Goal: Browse casually: Explore the website without a specific task or goal

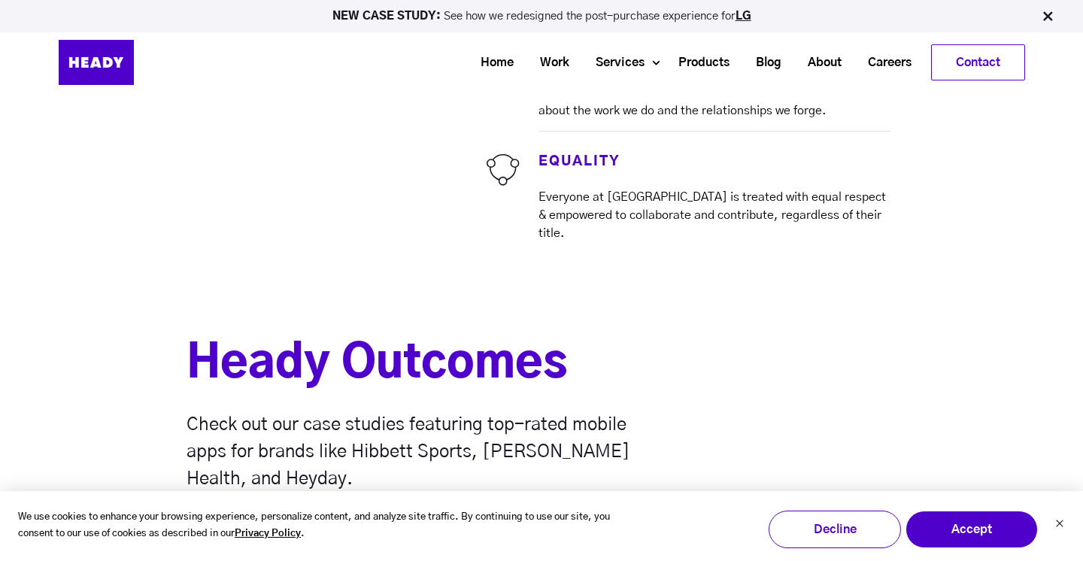
scroll to position [4011, 0]
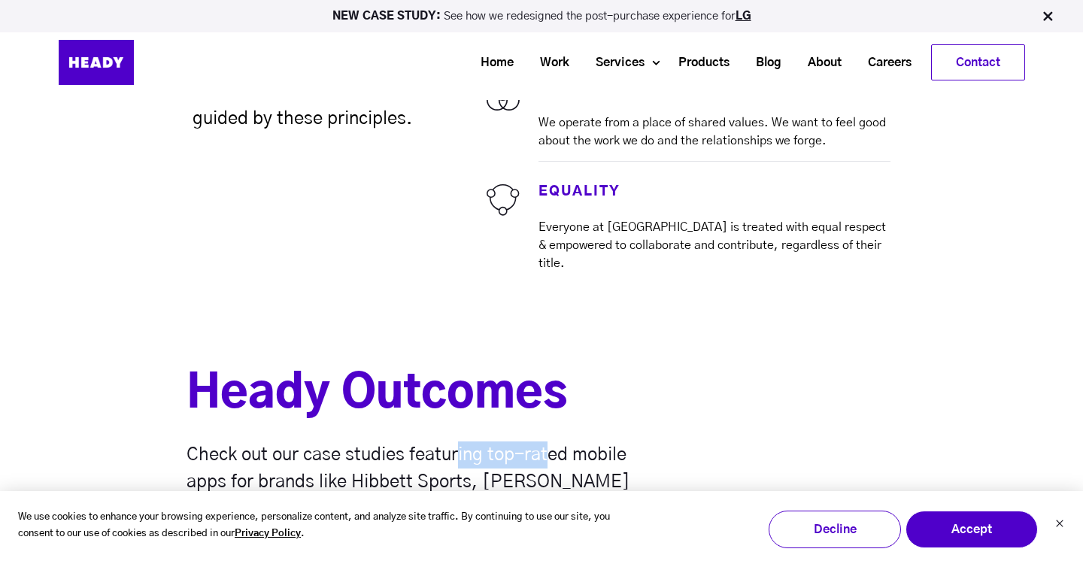
drag, startPoint x: 457, startPoint y: 393, endPoint x: 549, endPoint y: 393, distance: 92.5
click at [549, 446] on span "Check out our case studies featuring top-rated mobile apps for brands like Hibb…" at bounding box center [409, 482] width 444 height 72
drag, startPoint x: 624, startPoint y: 392, endPoint x: 438, endPoint y: 393, distance: 185.8
click at [438, 446] on span "Check out our case studies featuring top-rated mobile apps for brands like Hibb…" at bounding box center [409, 482] width 444 height 72
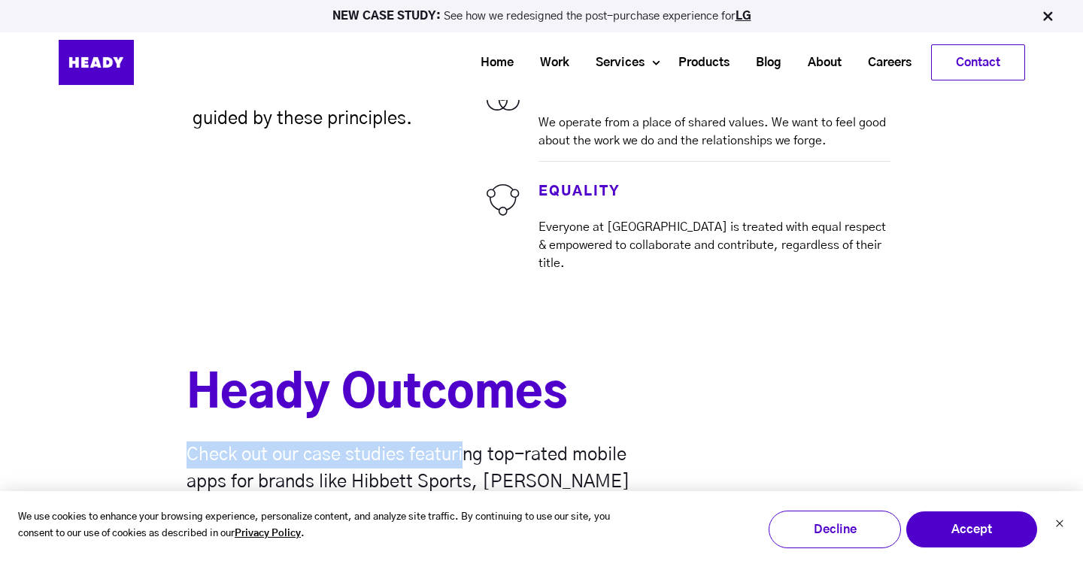
drag, startPoint x: 188, startPoint y: 391, endPoint x: 467, endPoint y: 393, distance: 279.1
click at [466, 446] on span "Check out our case studies featuring top-rated mobile apps for brands like Hibb…" at bounding box center [409, 482] width 444 height 72
click at [467, 446] on span "Check out our case studies featuring top-rated mobile apps for brands like Hibb…" at bounding box center [409, 482] width 444 height 72
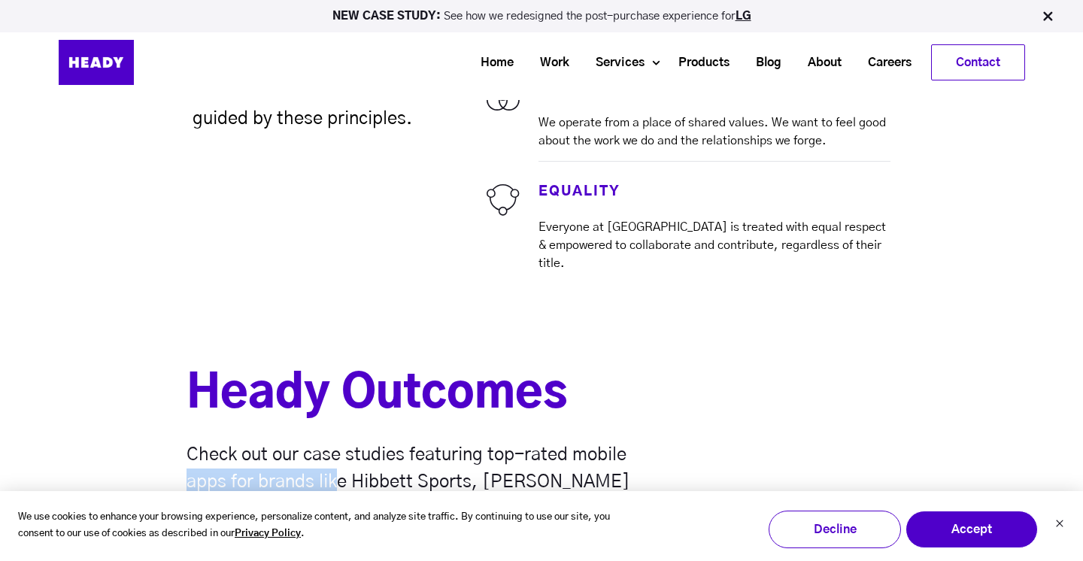
drag, startPoint x: 186, startPoint y: 422, endPoint x: 342, endPoint y: 422, distance: 155.7
click at [342, 422] on div "Heady Outcomes Check out our case studies featuring top-rated mobile apps for b…" at bounding box center [541, 437] width 1083 height 233
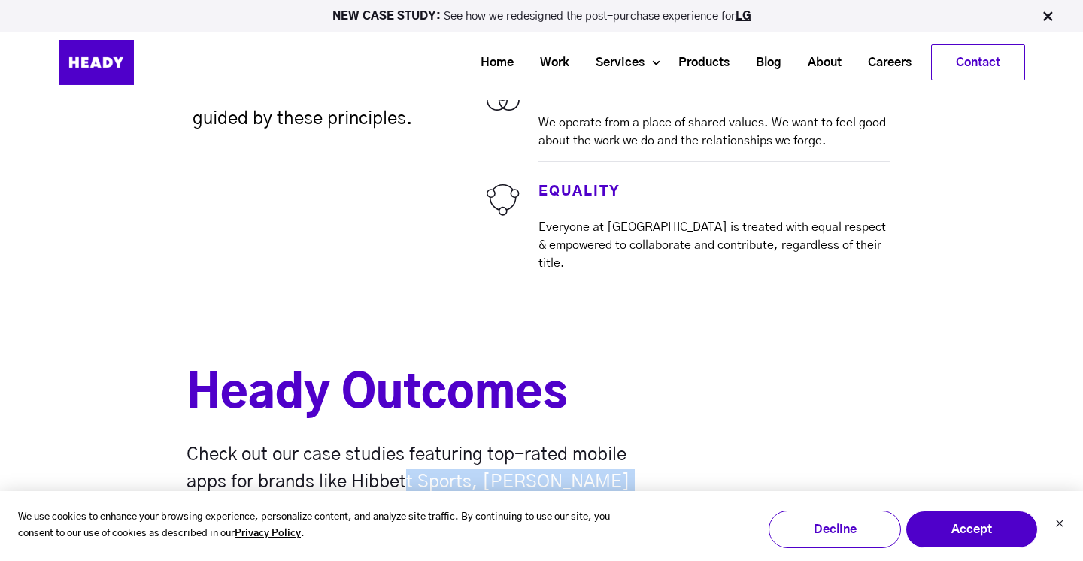
drag, startPoint x: 408, startPoint y: 427, endPoint x: 486, endPoint y: 427, distance: 78.2
click at [486, 442] on p "Check out our case studies featuring top-rated mobile apps for brands like Hibb…" at bounding box center [439, 482] width 504 height 81
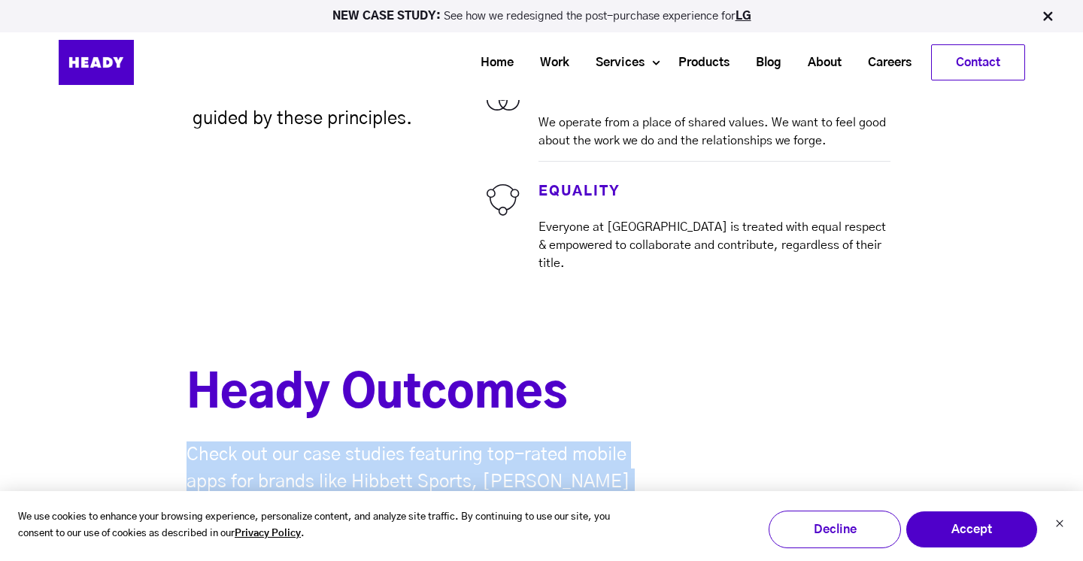
drag, startPoint x: 378, startPoint y: 457, endPoint x: 184, endPoint y: 396, distance: 202.5
click at [184, 396] on div "Heady Outcomes Check out our case studies featuring top-rated mobile apps for b…" at bounding box center [541, 437] width 1083 height 233
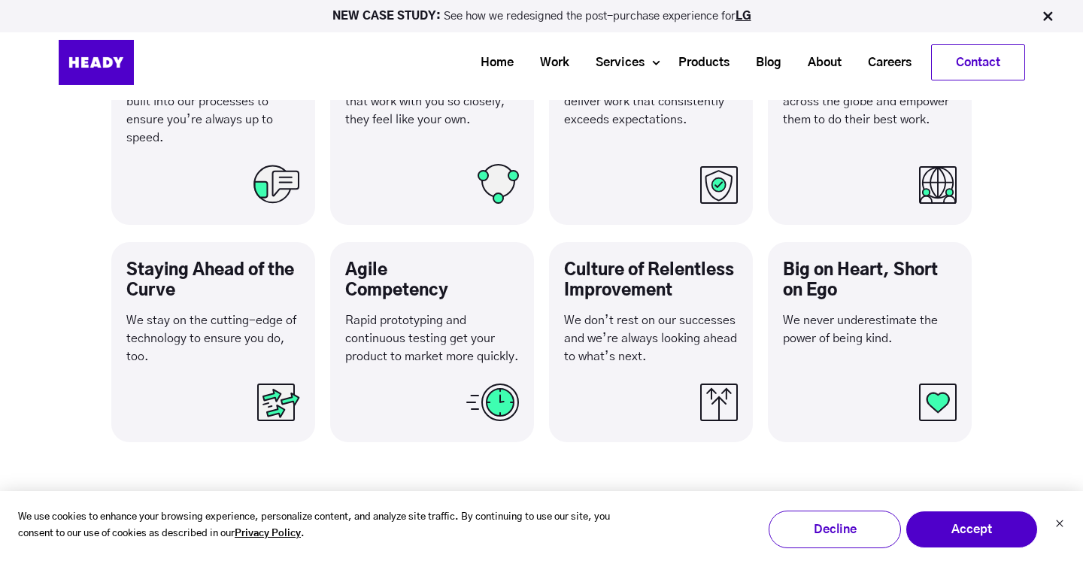
scroll to position [2849, 0]
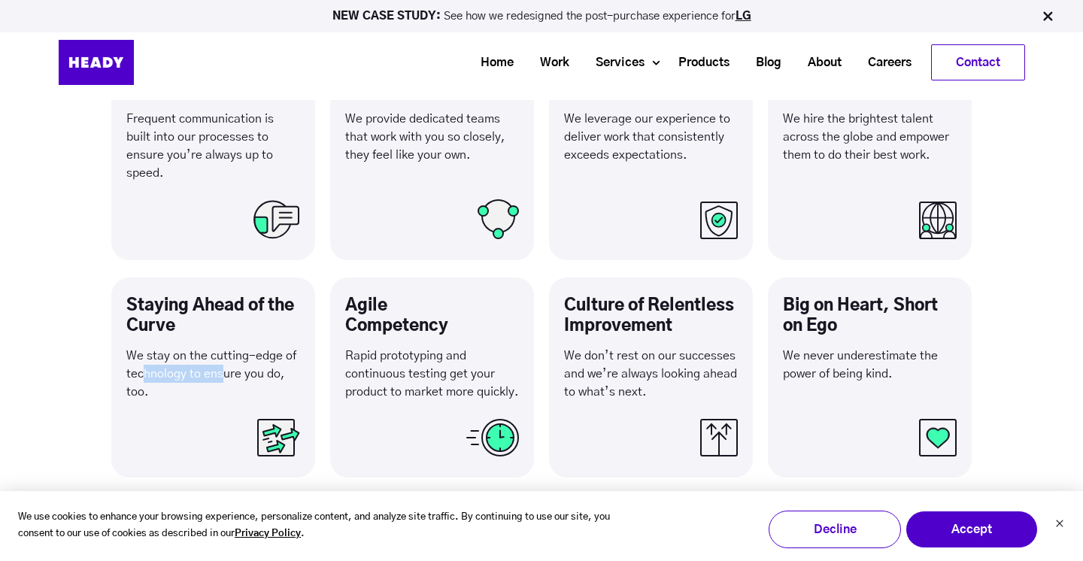
drag, startPoint x: 143, startPoint y: 369, endPoint x: 224, endPoint y: 369, distance: 81.2
click at [223, 369] on p "We stay on the cutting-edge of technology to ensure you do, too." at bounding box center [213, 374] width 174 height 54
click at [132, 386] on p "We stay on the cutting-edge of technology to ensure you do, too." at bounding box center [213, 374] width 174 height 54
drag, startPoint x: 147, startPoint y: 357, endPoint x: 262, endPoint y: 357, distance: 114.3
click at [262, 357] on p "We stay on the cutting-edge of technology to ensure you do, too." at bounding box center [213, 374] width 174 height 54
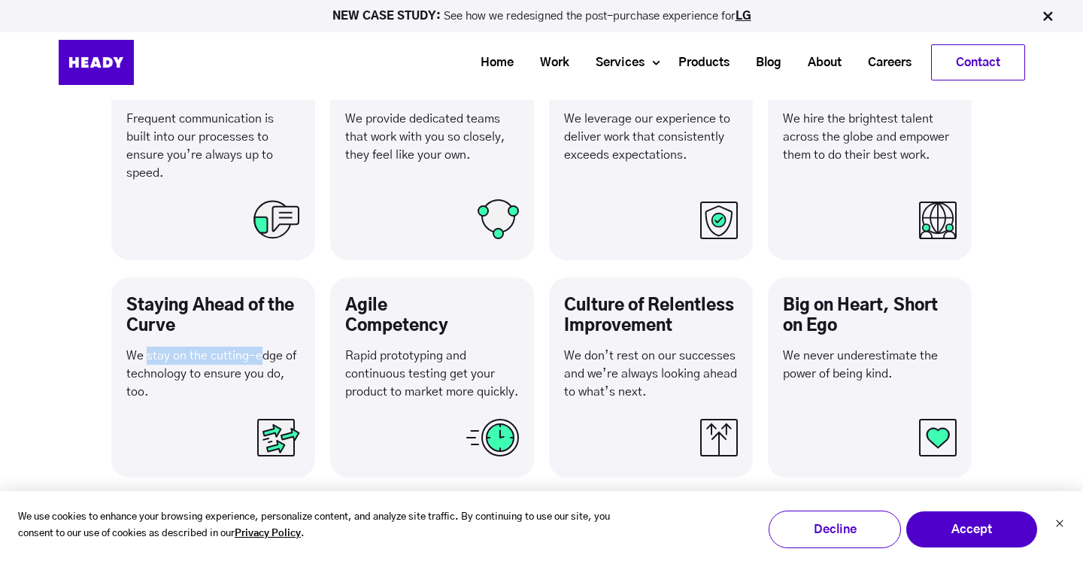
click at [262, 357] on p "We stay on the cutting-edge of technology to ensure you do, too." at bounding box center [213, 374] width 174 height 54
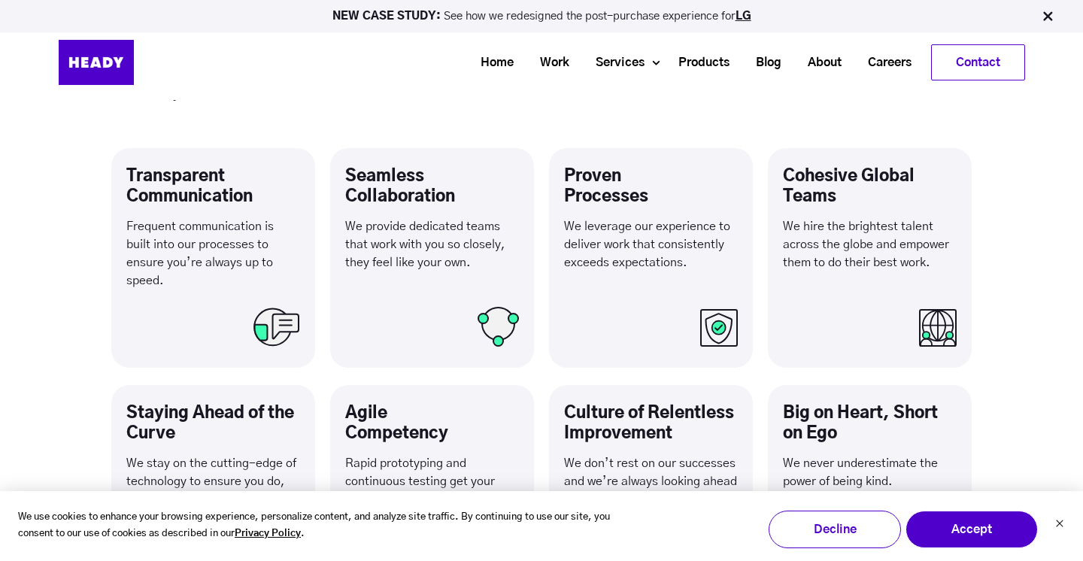
scroll to position [2673, 0]
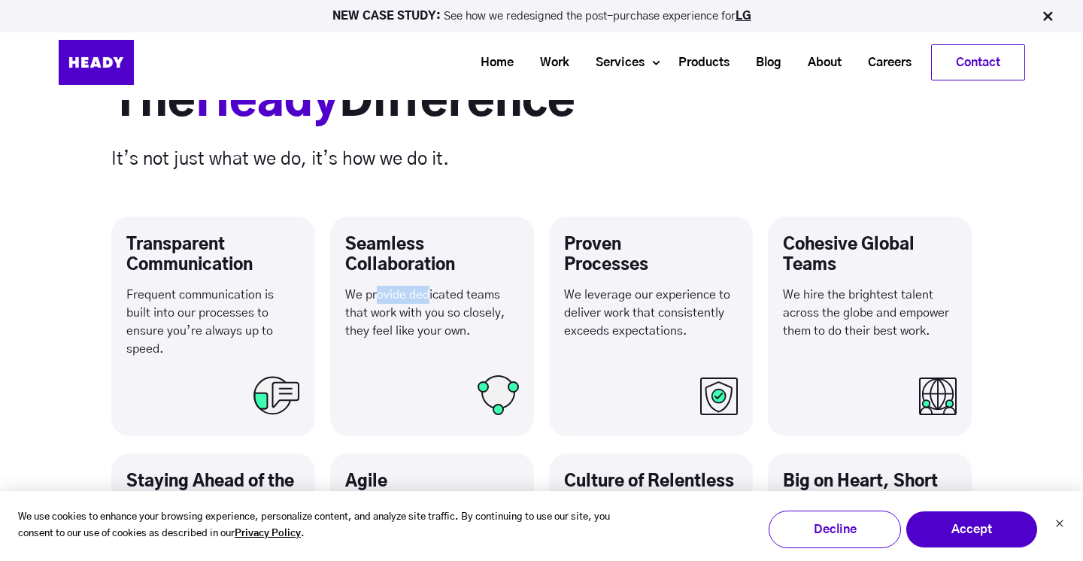
drag, startPoint x: 378, startPoint y: 294, endPoint x: 433, endPoint y: 294, distance: 54.9
click at [427, 294] on p "We provide dedicated teams that work with you so closely, they feel like your o…" at bounding box center [432, 313] width 174 height 54
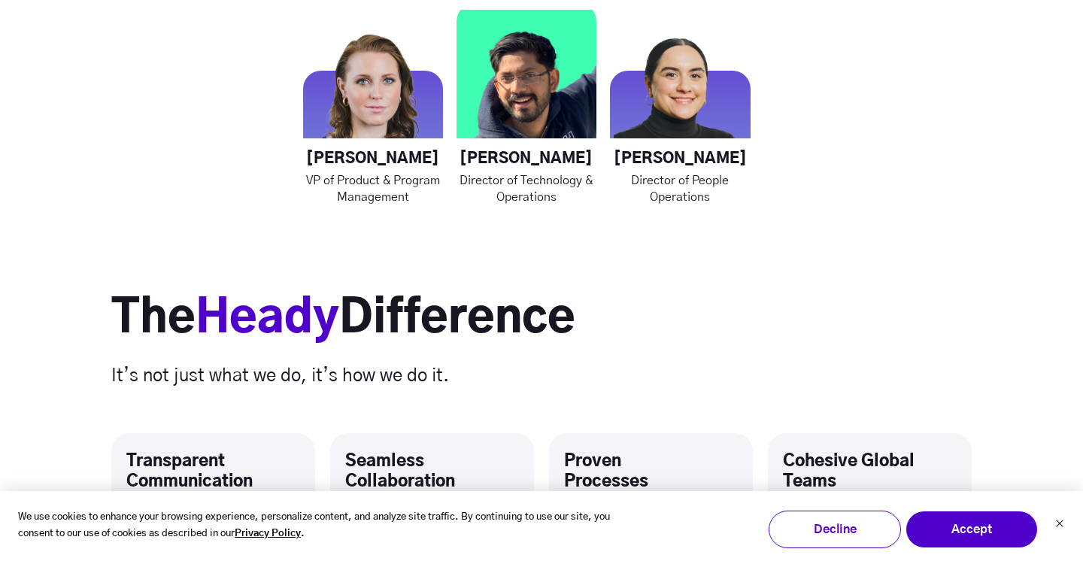
scroll to position [2459, 0]
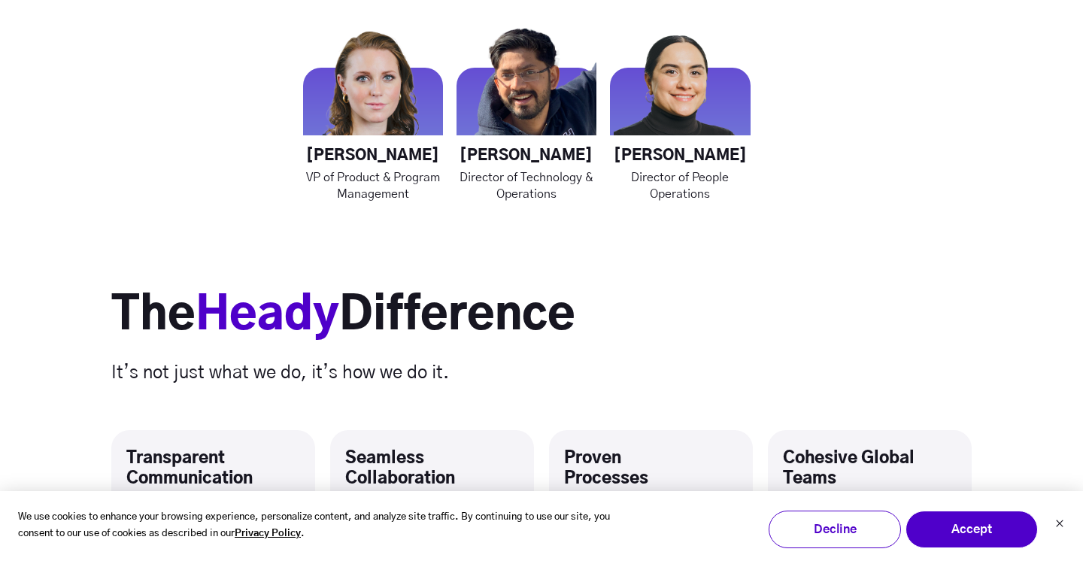
drag, startPoint x: 242, startPoint y: 378, endPoint x: 425, endPoint y: 371, distance: 182.9
click at [424, 371] on h6 "It’s not just what we do, it’s how we do it." at bounding box center [541, 373] width 861 height 27
click at [425, 371] on h6 "It’s not just what we do, it’s how we do it." at bounding box center [541, 373] width 861 height 27
drag, startPoint x: 475, startPoint y: 371, endPoint x: 112, endPoint y: 367, distance: 363.4
click at [112, 367] on h6 "It’s not just what we do, it’s how we do it." at bounding box center [541, 373] width 861 height 27
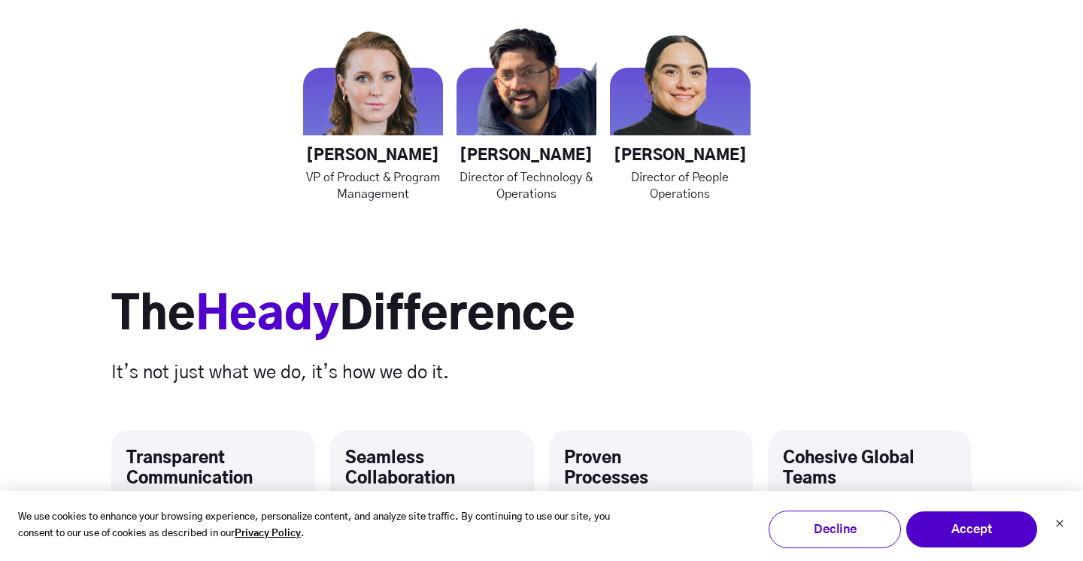
click at [112, 367] on h6 "It’s not just what we do, it’s how we do it." at bounding box center [541, 373] width 861 height 27
drag, startPoint x: 117, startPoint y: 314, endPoint x: 684, endPoint y: 311, distance: 566.5
click at [684, 311] on h2 "The Heady Difference" at bounding box center [541, 316] width 861 height 56
click at [566, 313] on h2 "The Heady Difference" at bounding box center [541, 316] width 861 height 56
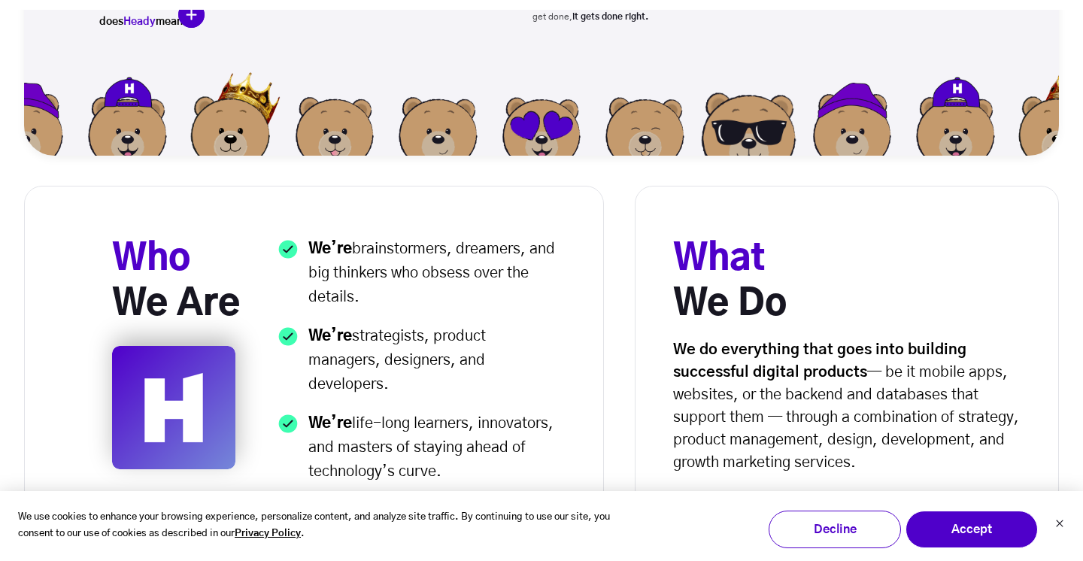
scroll to position [404, 0]
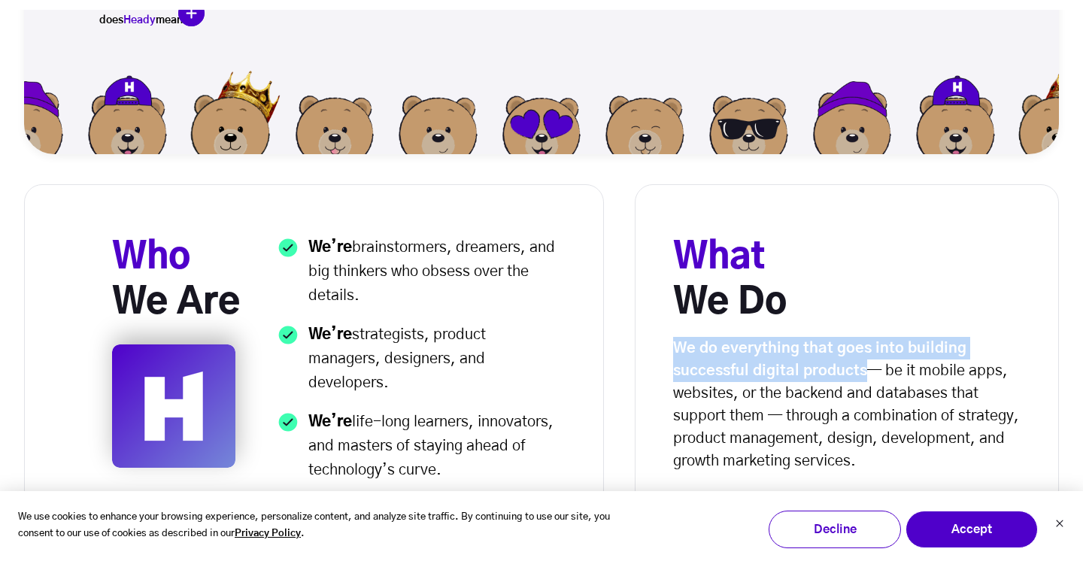
drag, startPoint x: 676, startPoint y: 340, endPoint x: 863, endPoint y: 366, distance: 189.1
click at [863, 366] on strong "We do everything that goes into building successful digital products" at bounding box center [819, 360] width 293 height 38
drag, startPoint x: 864, startPoint y: 371, endPoint x: 676, endPoint y: 348, distance: 190.2
click at [675, 348] on strong "We do everything that goes into building successful digital products" at bounding box center [819, 360] width 293 height 38
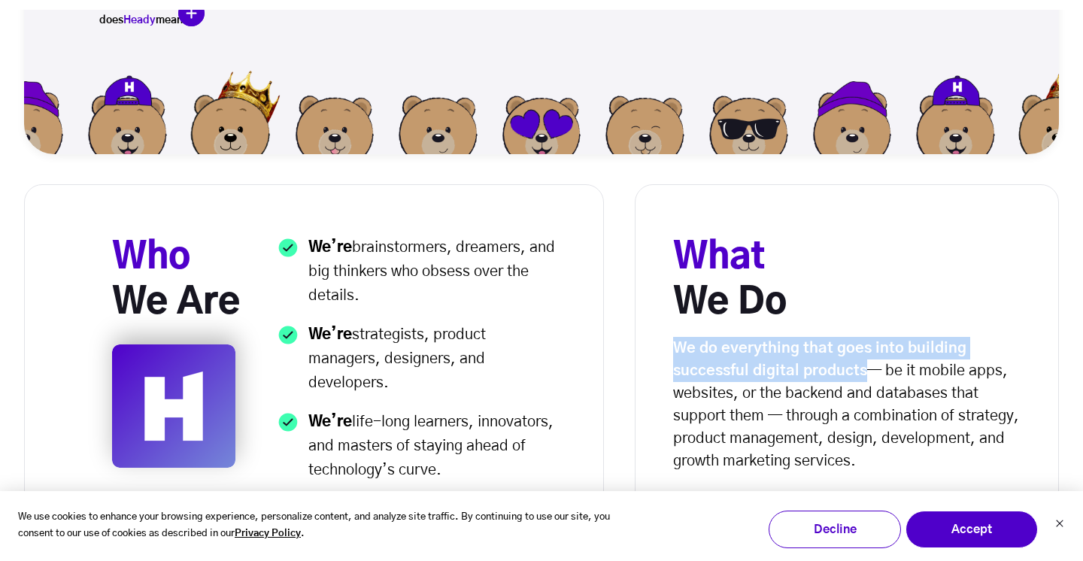
click at [676, 348] on strong "We do everything that goes into building successful digital products" at bounding box center [819, 360] width 293 height 38
drag, startPoint x: 676, startPoint y: 346, endPoint x: 862, endPoint y: 363, distance: 187.4
click at [862, 363] on strong "We do everything that goes into building successful digital products" at bounding box center [819, 360] width 293 height 38
drag, startPoint x: 866, startPoint y: 374, endPoint x: 665, endPoint y: 350, distance: 202.3
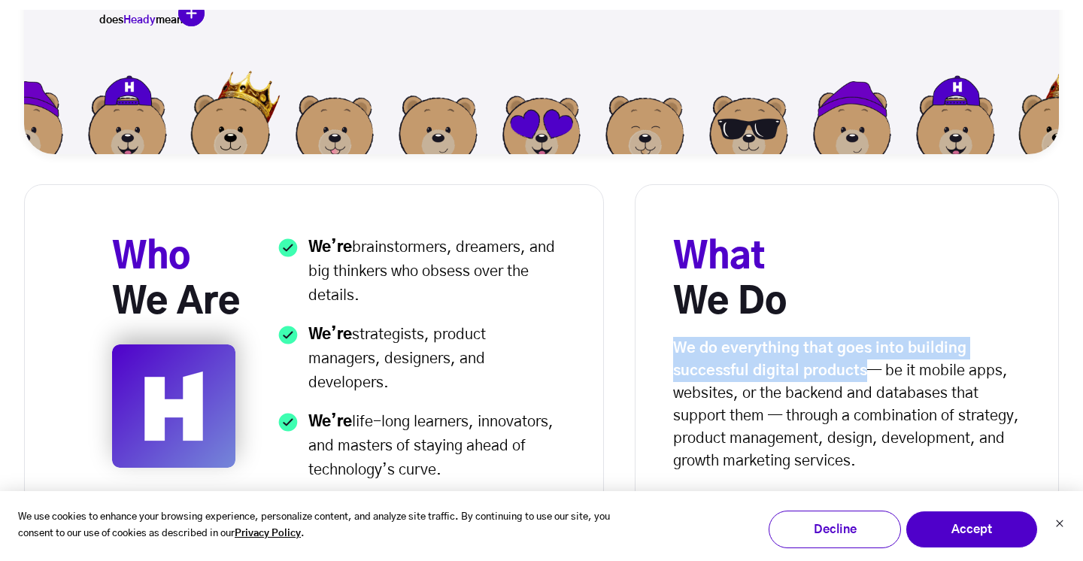
click at [665, 350] on div "What We Do We do everything that goes into building successful digital products…" at bounding box center [847, 367] width 424 height 367
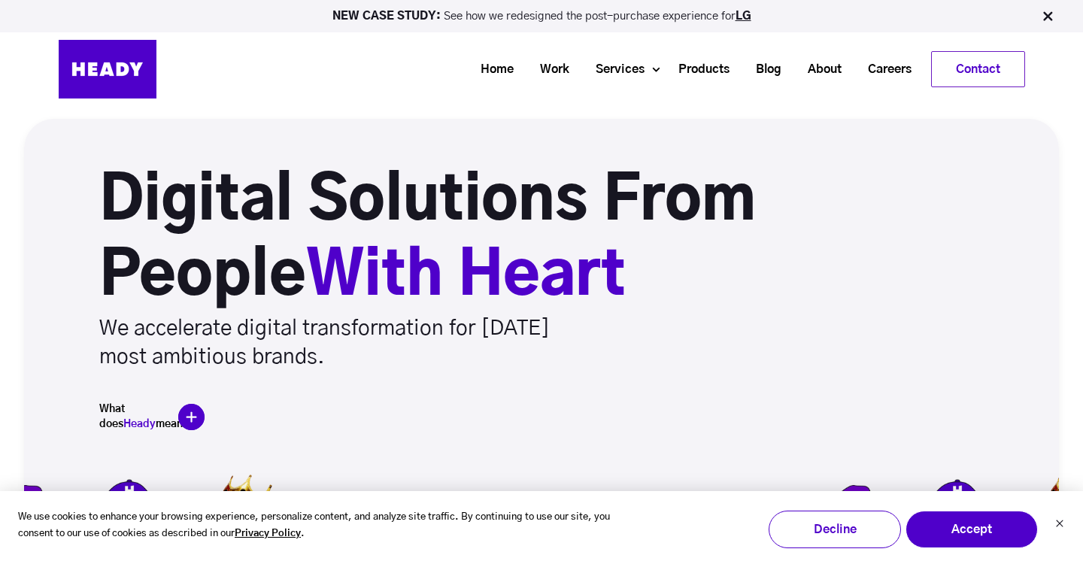
scroll to position [0, 0]
drag, startPoint x: 324, startPoint y: 360, endPoint x: 123, endPoint y: 202, distance: 256.1
click at [123, 202] on div "Digital Solutions From People With Heart We accelerate digital transformation f…" at bounding box center [541, 268] width 1035 height 208
drag, startPoint x: 105, startPoint y: 196, endPoint x: 321, endPoint y: 360, distance: 270.7
click at [321, 360] on div "Digital Solutions From People With Heart We accelerate digital transformation f…" at bounding box center [541, 268] width 1035 height 208
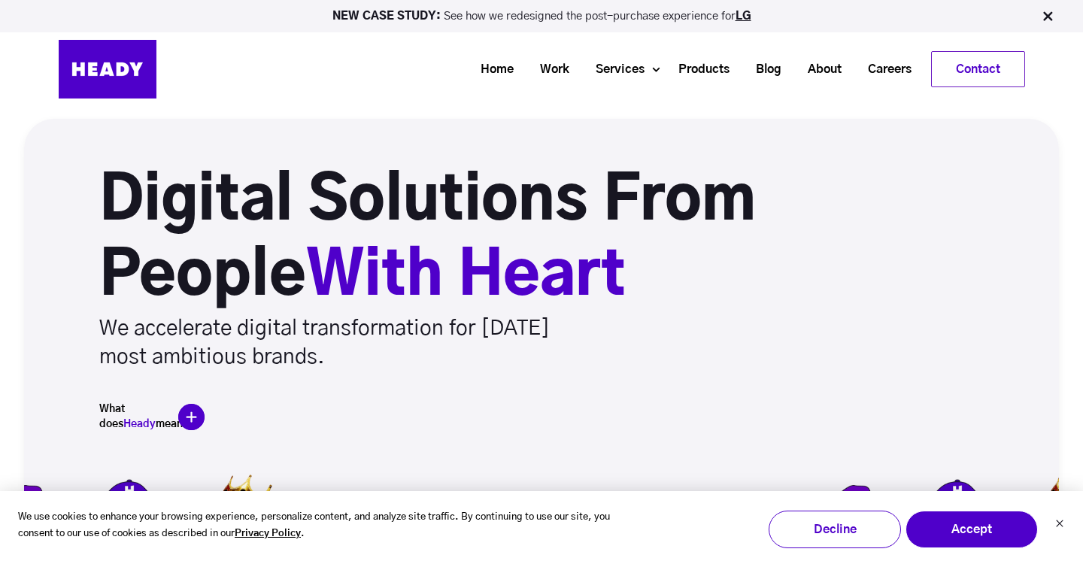
click at [391, 2] on div "NEW CASE STUDY: See how we redesigned the post-purchase experience for LG" at bounding box center [541, 16] width 1083 height 32
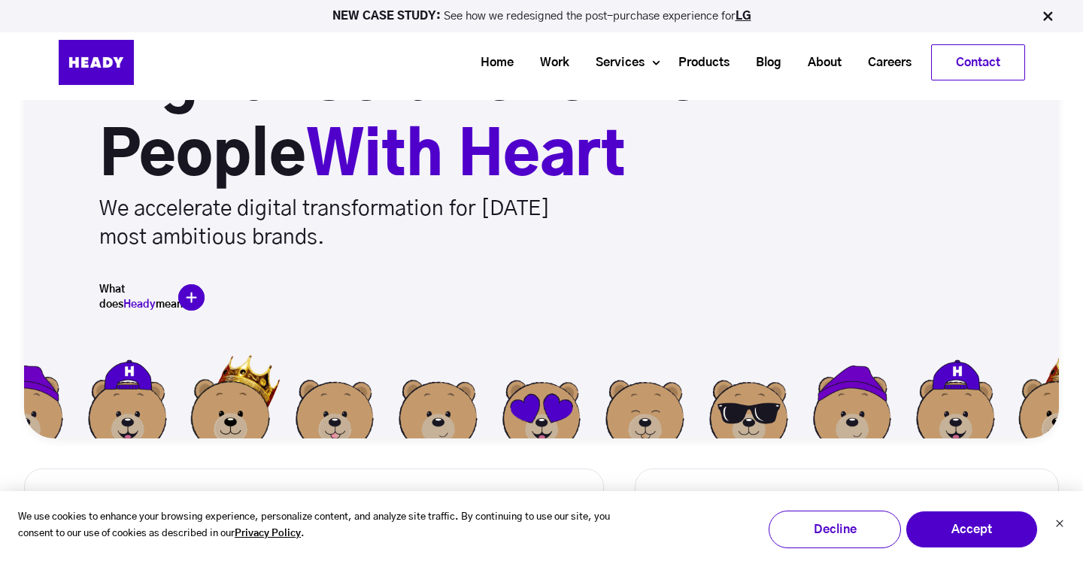
scroll to position [125, 0]
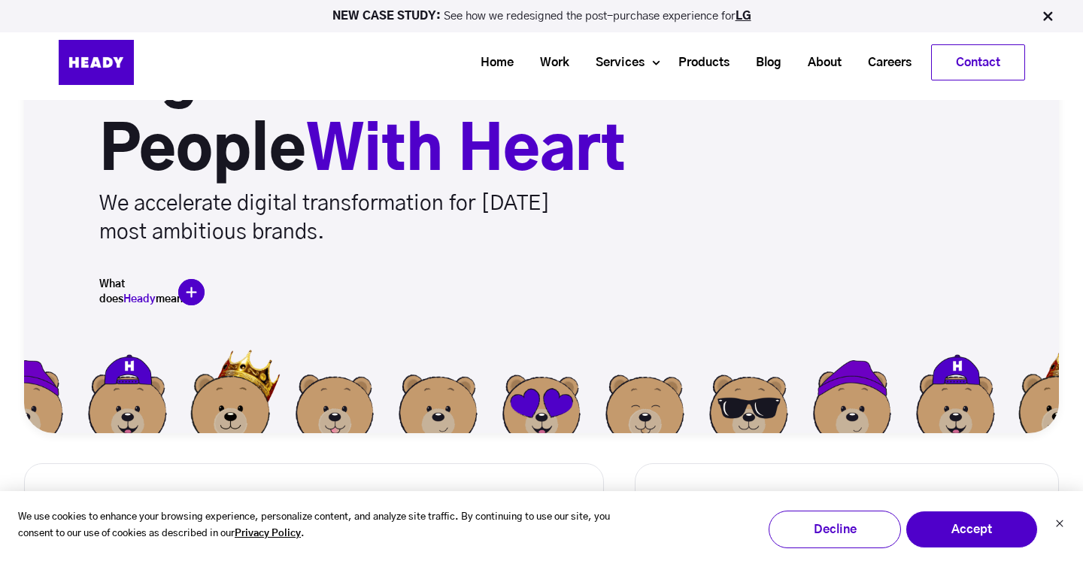
drag, startPoint x: 108, startPoint y: 133, endPoint x: 418, endPoint y: 232, distance: 324.5
click at [418, 232] on div "Digital Solutions From People With Heart We accelerate digital transformation f…" at bounding box center [541, 143] width 1035 height 208
click at [360, 223] on p "We accelerate digital transformation for [DATE] most ambitious brands." at bounding box center [346, 218] width 494 height 57
drag, startPoint x: 330, startPoint y: 232, endPoint x: 102, endPoint y: 130, distance: 250.5
click at [101, 130] on div "Digital Solutions From People With Heart We accelerate digital transformation f…" at bounding box center [541, 143] width 1035 height 208
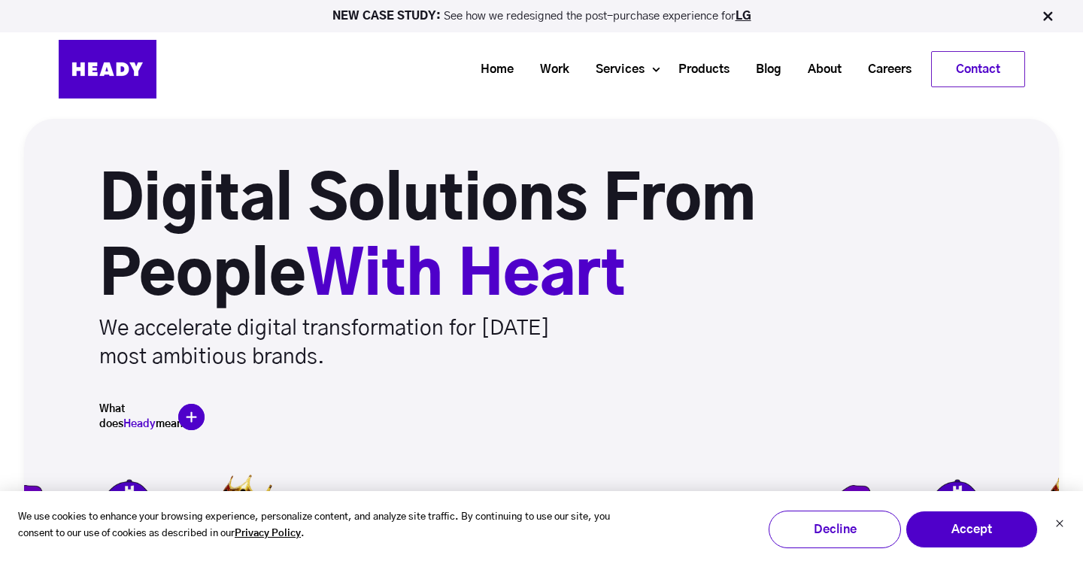
scroll to position [0, 0]
drag, startPoint x: 101, startPoint y: 169, endPoint x: 375, endPoint y: 369, distance: 339.8
click at [375, 369] on div "Digital Solutions From People With Heart We accelerate digital transformation f…" at bounding box center [541, 268] width 1035 height 208
click at [345, 363] on p "We accelerate digital transformation for [DATE] most ambitious brands." at bounding box center [346, 342] width 494 height 57
drag, startPoint x: 331, startPoint y: 360, endPoint x: 92, endPoint y: 188, distance: 294.8
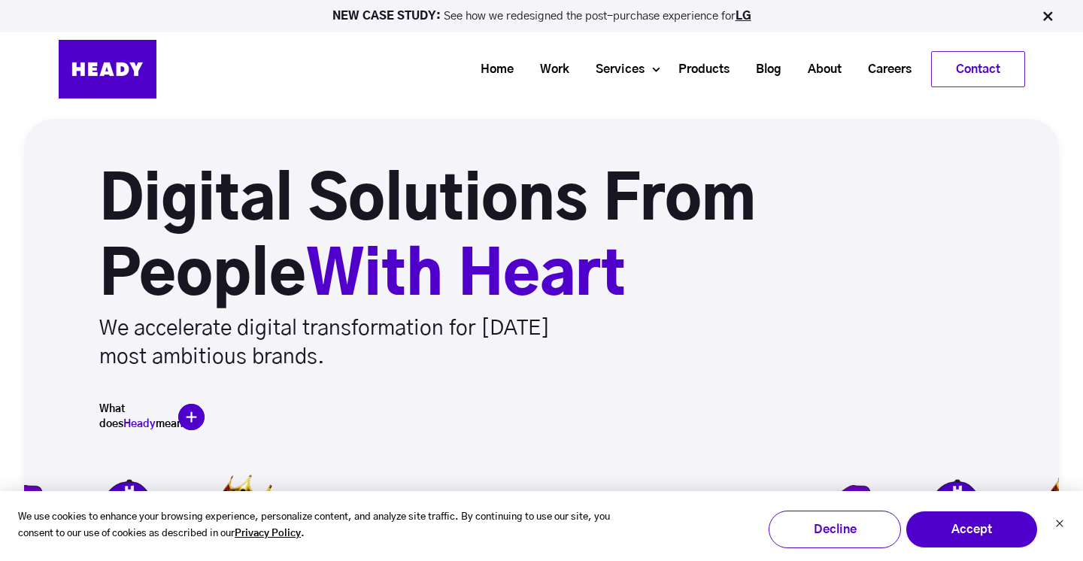
click at [91, 187] on div "Digital Solutions From People With Heart We accelerate digital transformation f…" at bounding box center [541, 268] width 1035 height 208
click at [92, 188] on div "Digital Solutions From People With Heart We accelerate digital transformation f…" at bounding box center [541, 268] width 1035 height 208
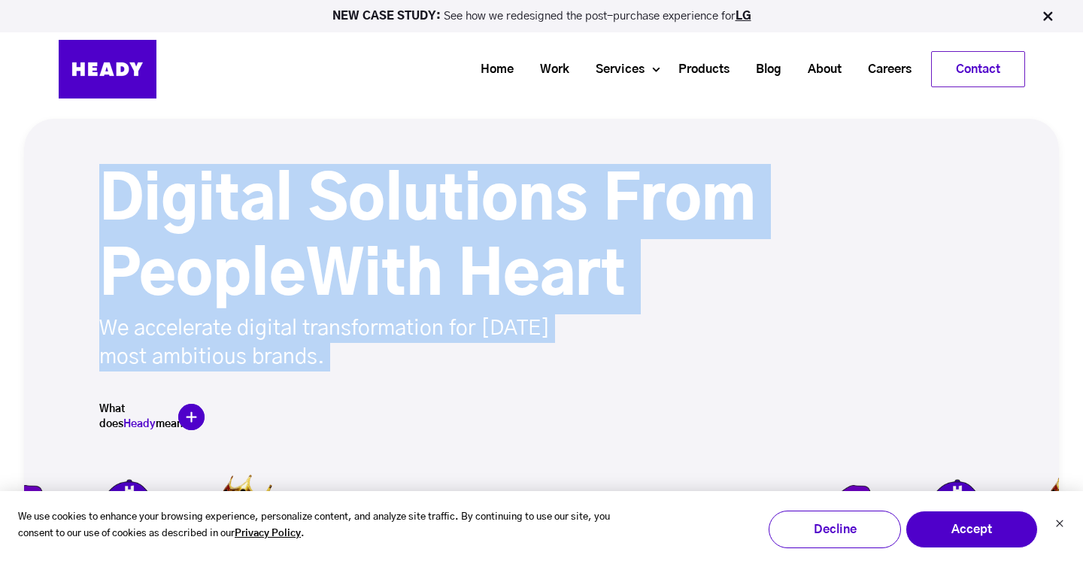
drag, startPoint x: 102, startPoint y: 171, endPoint x: 351, endPoint y: 370, distance: 319.0
click at [351, 371] on div "Digital Solutions From People With Heart We accelerate digital transformation f…" at bounding box center [541, 268] width 1035 height 208
click at [333, 363] on p "We accelerate digital transformation for [DATE] most ambitious brands." at bounding box center [346, 342] width 494 height 57
drag, startPoint x: 333, startPoint y: 363, endPoint x: 57, endPoint y: 150, distance: 348.2
click at [57, 150] on div "Digital Solutions From People With Heart We accelerate digital transformation f…" at bounding box center [541, 338] width 1035 height 439
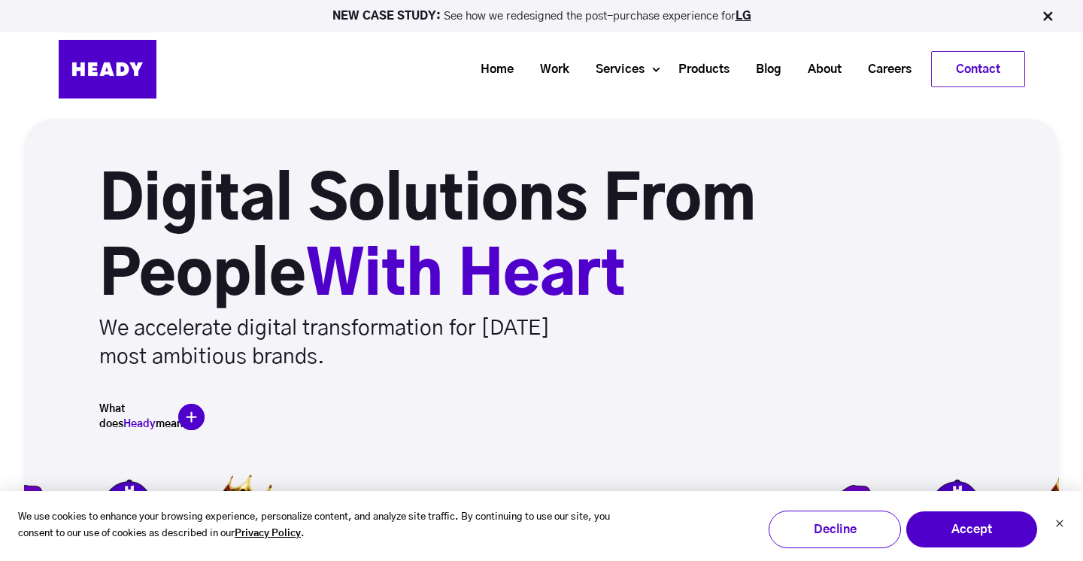
click at [241, 37] on div "NEW CASE STUDY: See how we redesigned the post-purchase experience for LG Home …" at bounding box center [541, 57] width 1083 height 114
drag, startPoint x: 455, startPoint y: 65, endPoint x: 1042, endPoint y: 107, distance: 588.3
click at [1043, 107] on div "NEW CASE STUDY: See how we redesigned the post-purchase experience for LG Home …" at bounding box center [541, 57] width 1083 height 114
drag, startPoint x: 1046, startPoint y: 98, endPoint x: 458, endPoint y: 35, distance: 591.7
click at [458, 35] on div "NEW CASE STUDY: See how we redesigned the post-purchase experience for LG Home …" at bounding box center [541, 57] width 1083 height 114
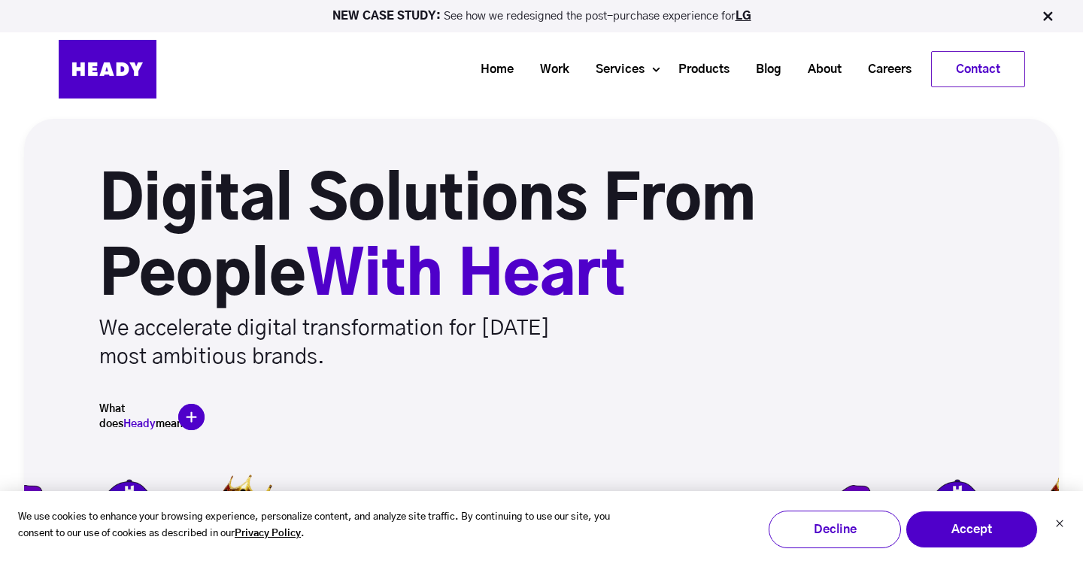
click at [487, 100] on div "NEW CASE STUDY: See how we redesigned the post-purchase experience for LG Home …" at bounding box center [541, 57] width 1083 height 114
drag, startPoint x: 460, startPoint y: 46, endPoint x: 982, endPoint y: 93, distance: 524.2
click at [982, 93] on div "Home Work Services Product Design Handling every pixel with care — and more cru…" at bounding box center [590, 69] width 869 height 59
